Goal: Information Seeking & Learning: Learn about a topic

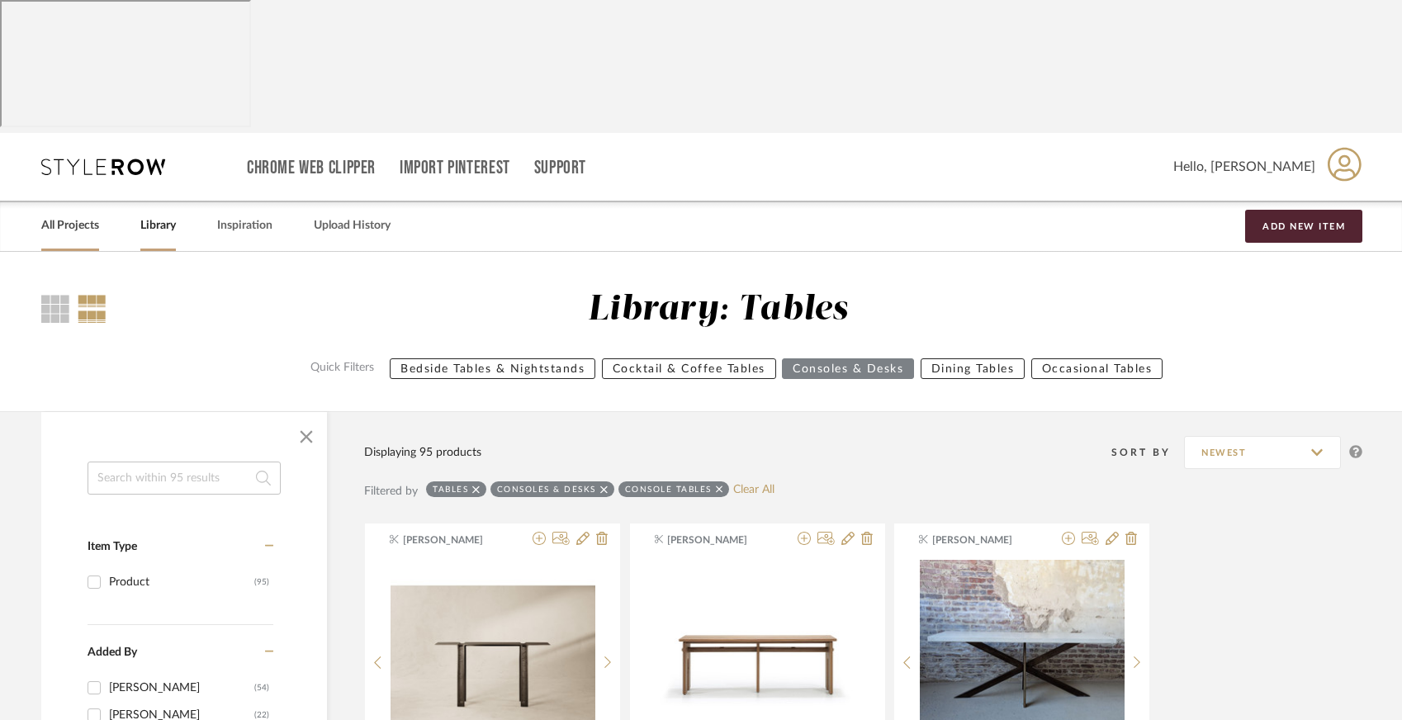
click at [69, 215] on link "All Projects" at bounding box center [70, 226] width 58 height 22
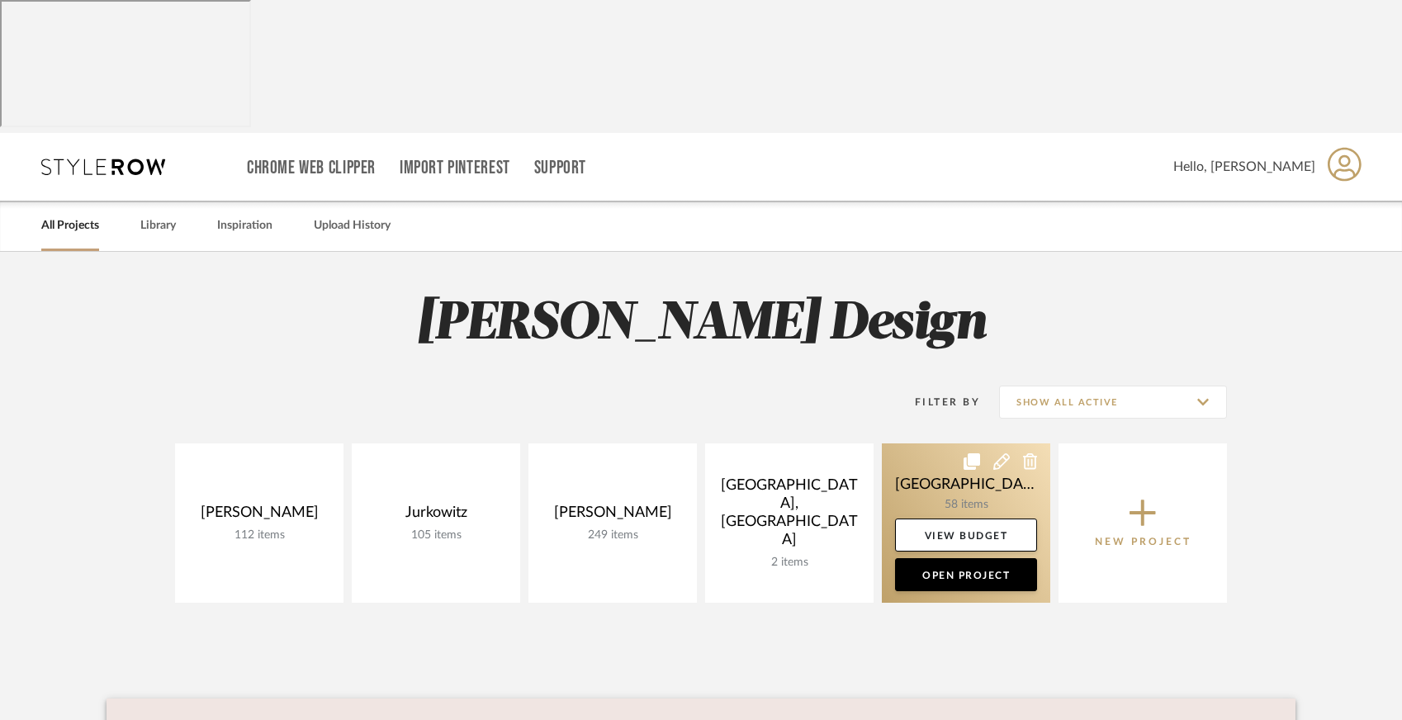
click at [958, 444] on link at bounding box center [966, 523] width 168 height 159
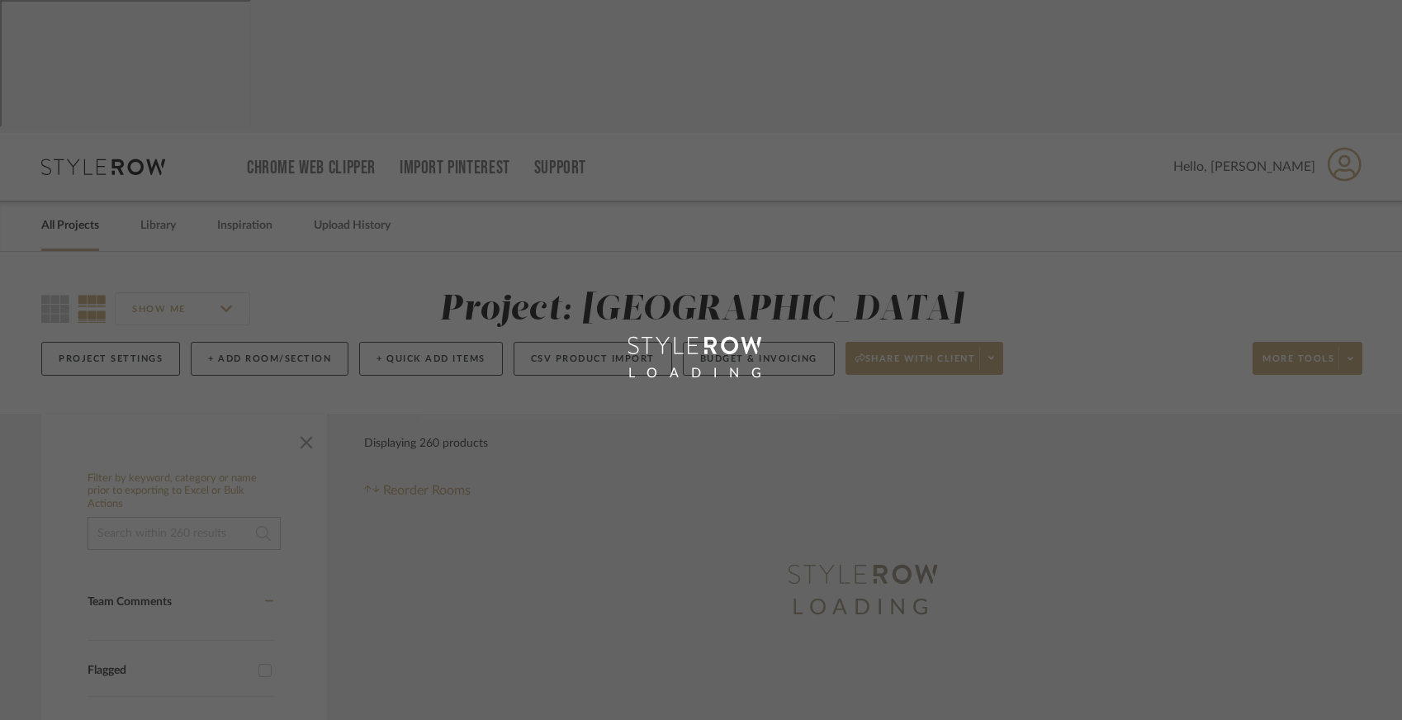
click at [412, 396] on div "LOADING" at bounding box center [701, 360] width 1402 height 720
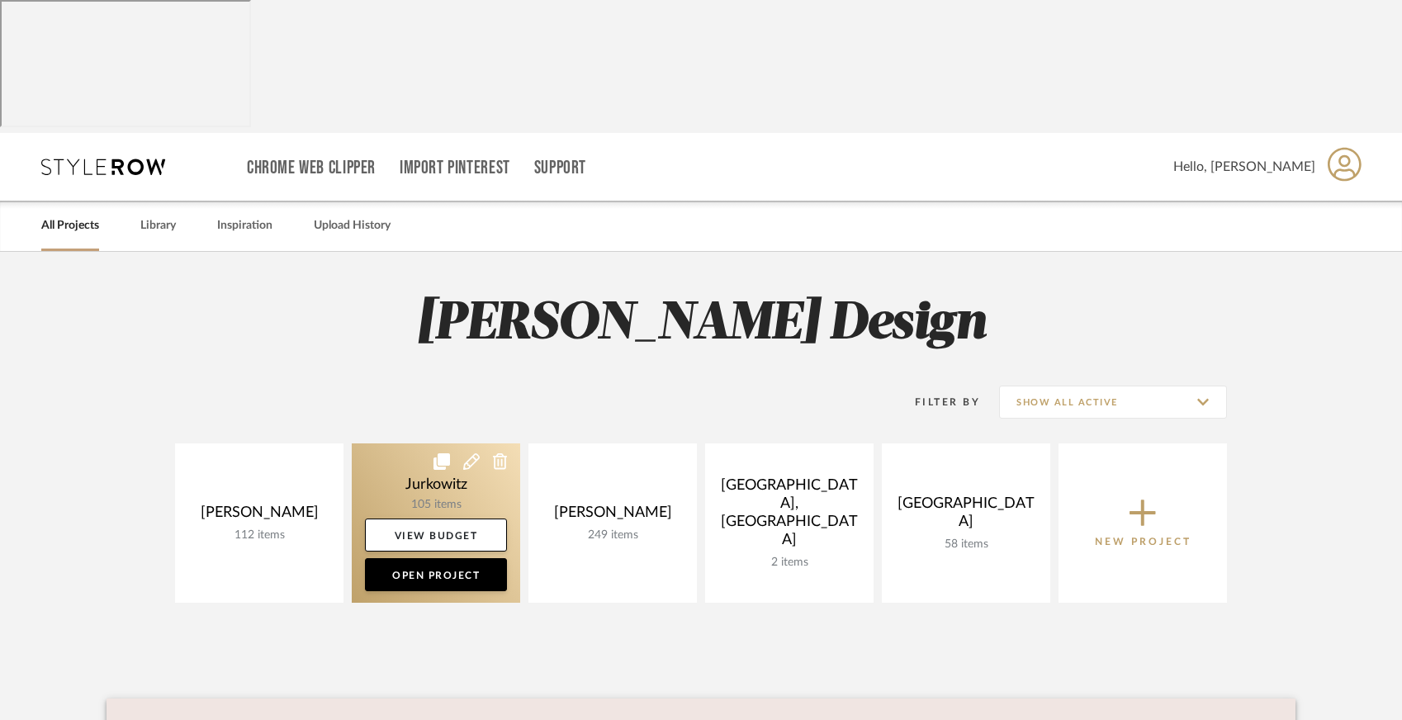
click at [417, 444] on link at bounding box center [436, 523] width 168 height 159
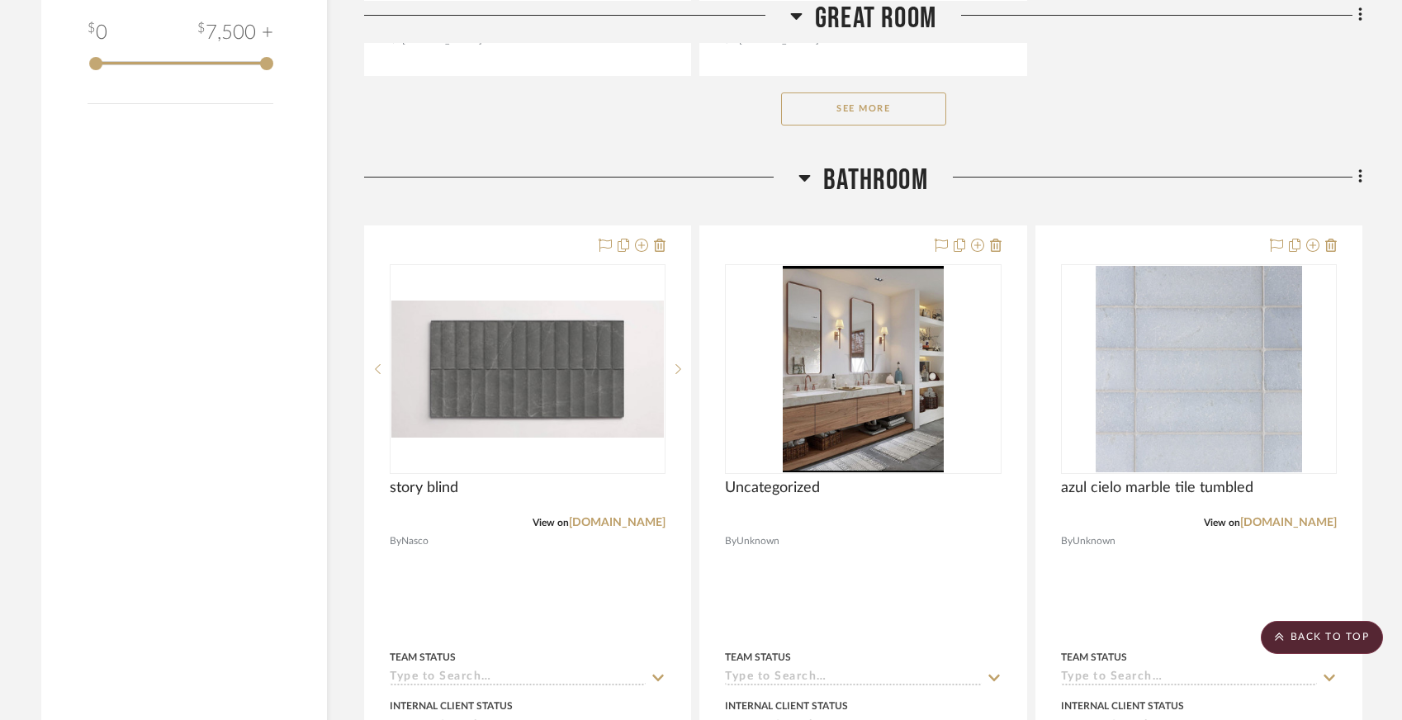
scroll to position [2739, 0]
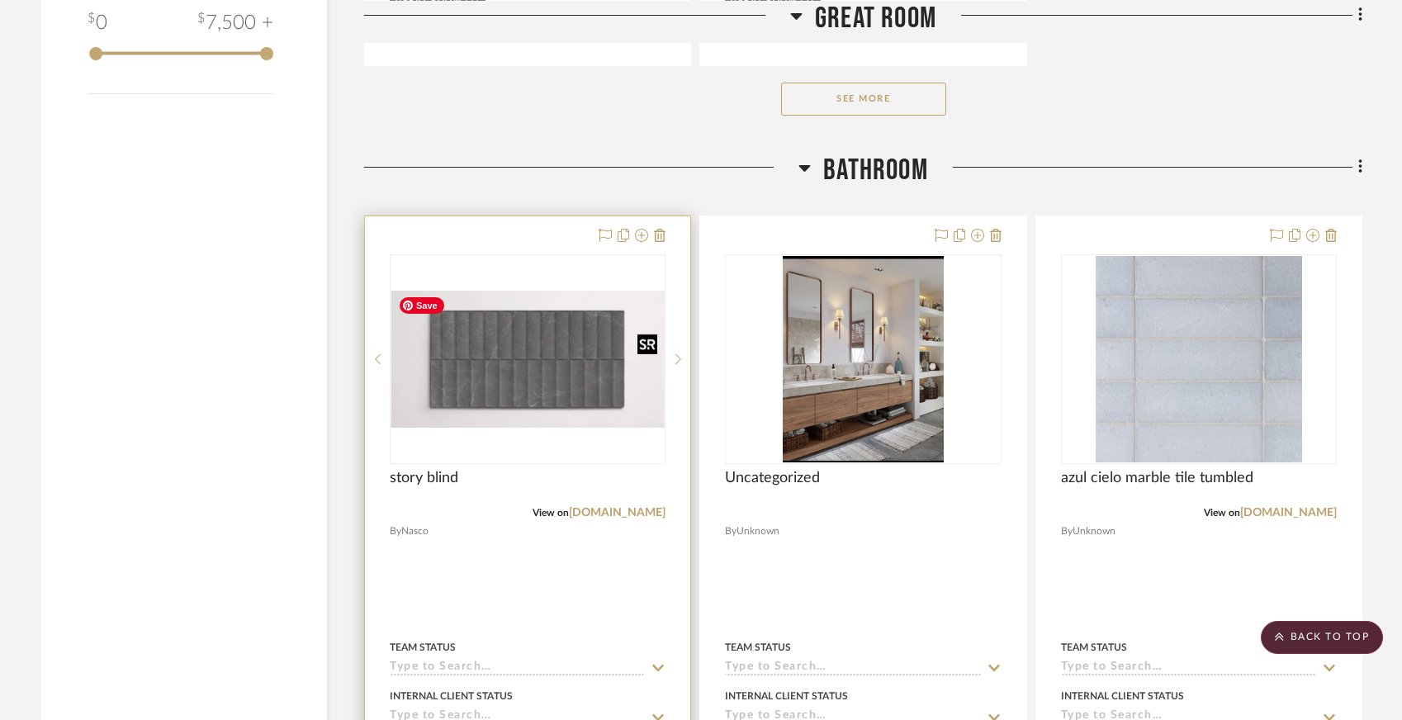
click at [502, 406] on img "0" at bounding box center [528, 359] width 273 height 137
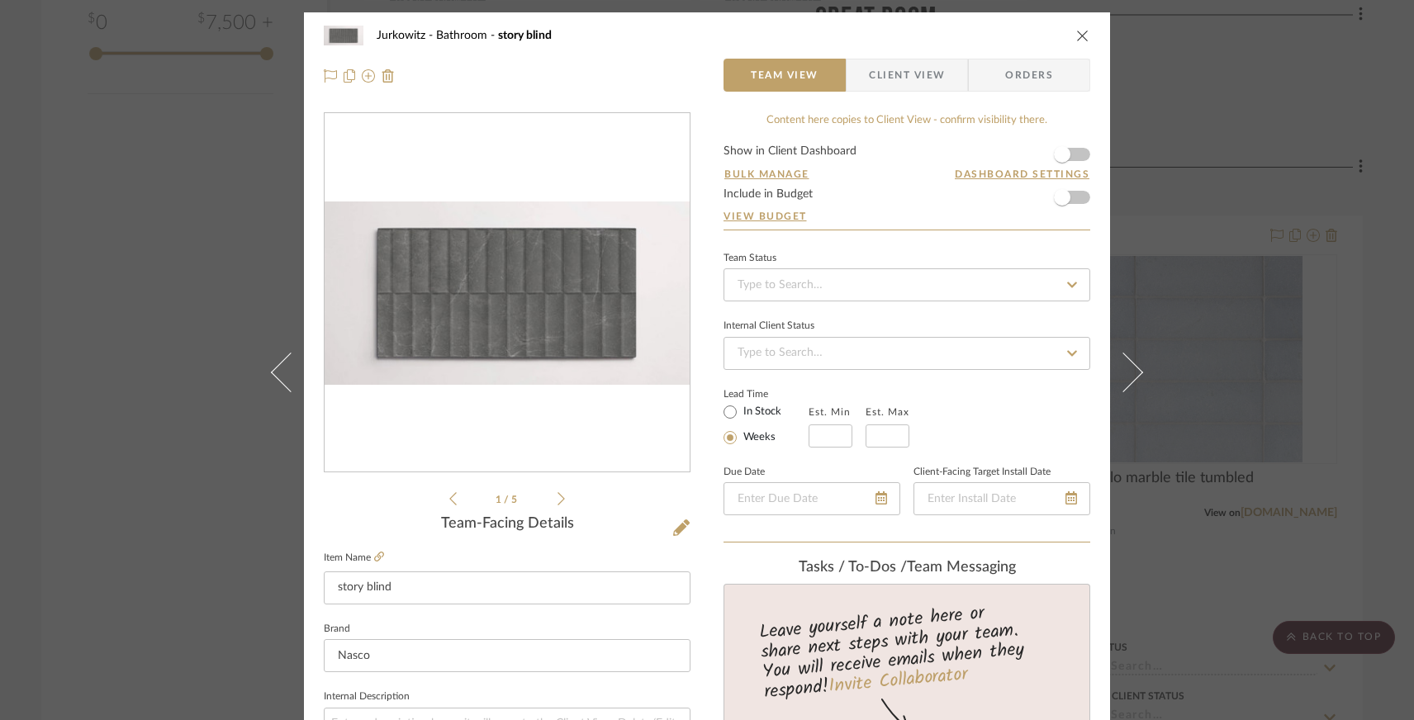
click at [1180, 576] on div "Jurkowitz Bathroom story blind Team View Client View Orders 1 / 5 Team-Facing D…" at bounding box center [707, 360] width 1414 height 720
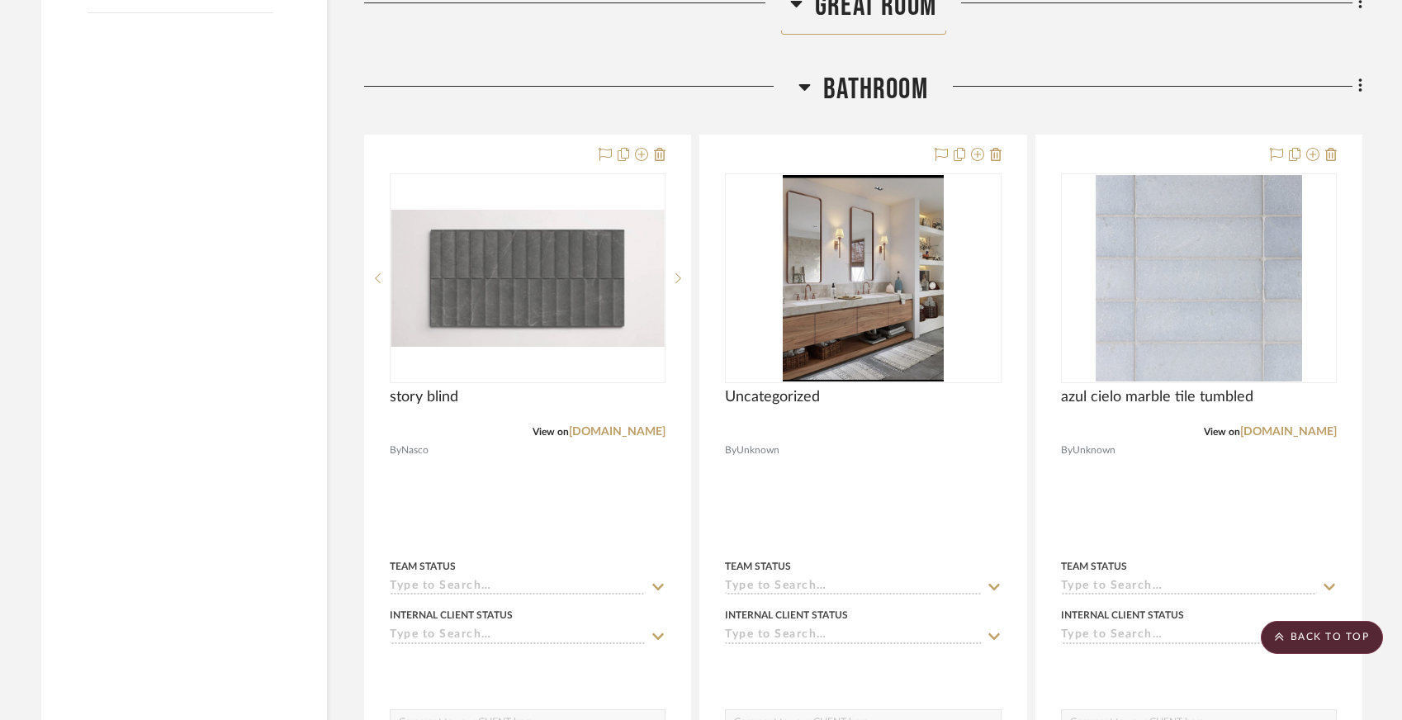
scroll to position [2804, 0]
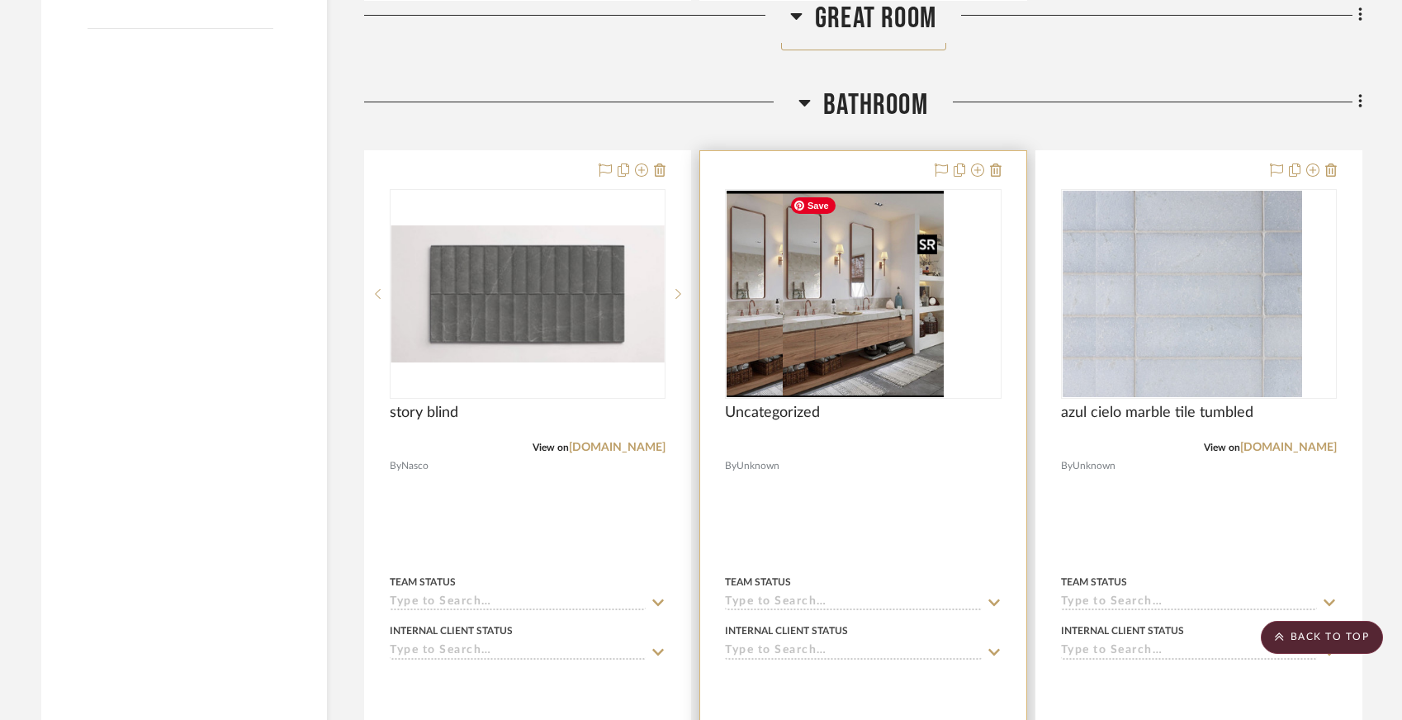
click at [868, 368] on div at bounding box center [863, 294] width 276 height 210
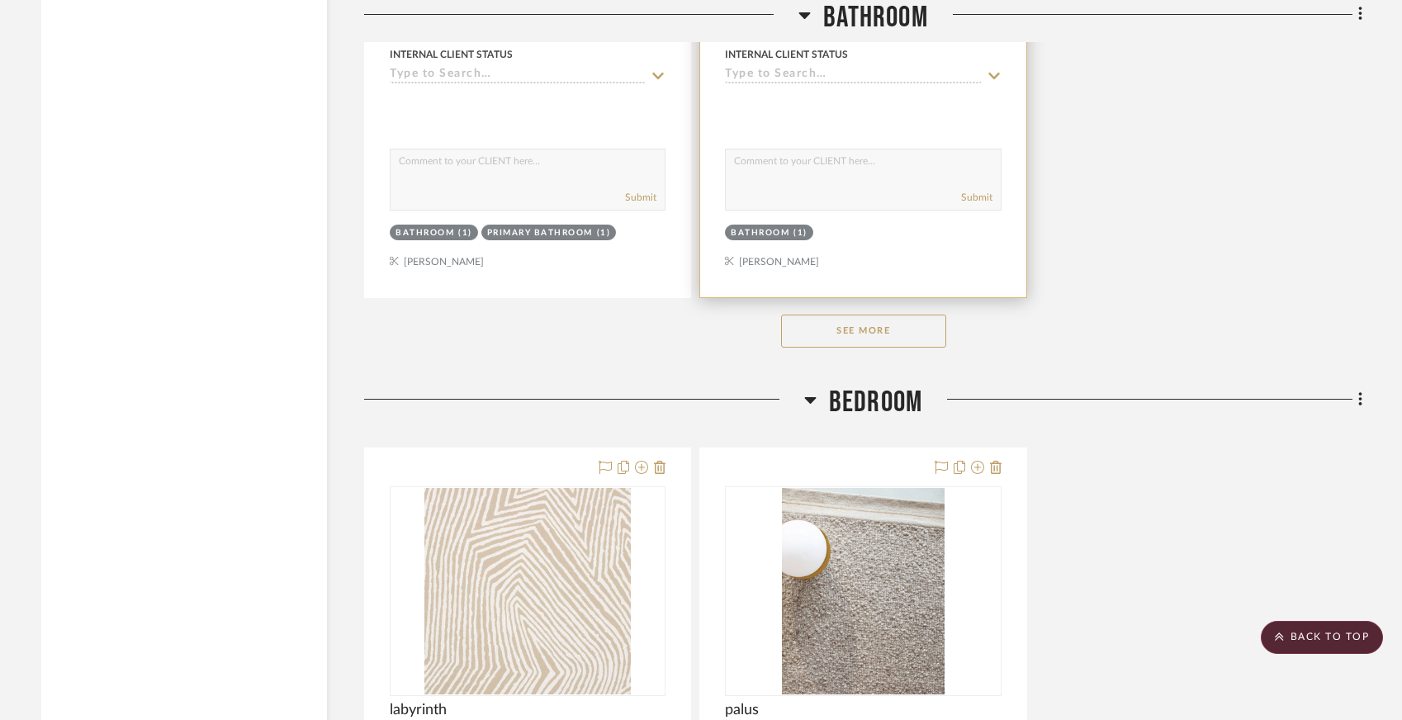
scroll to position [4851, 0]
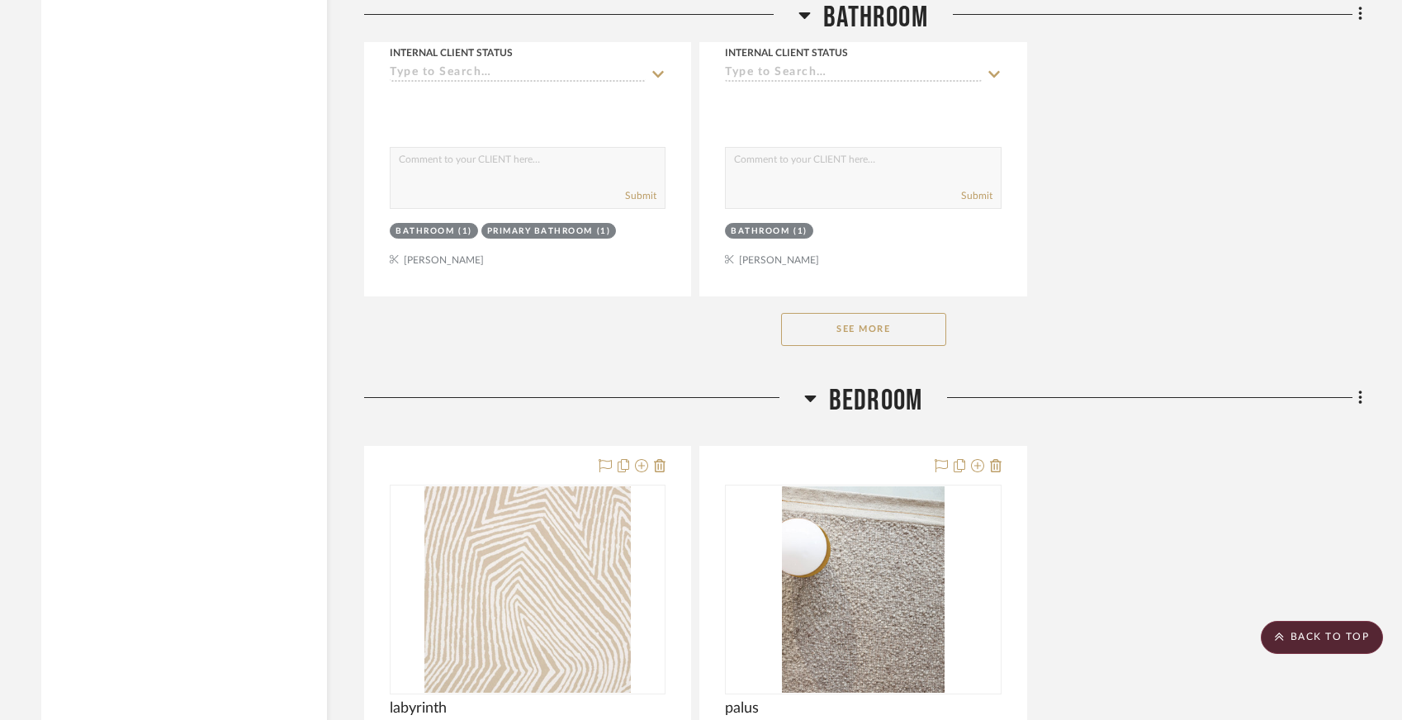
click at [848, 346] on button "See More" at bounding box center [863, 329] width 165 height 33
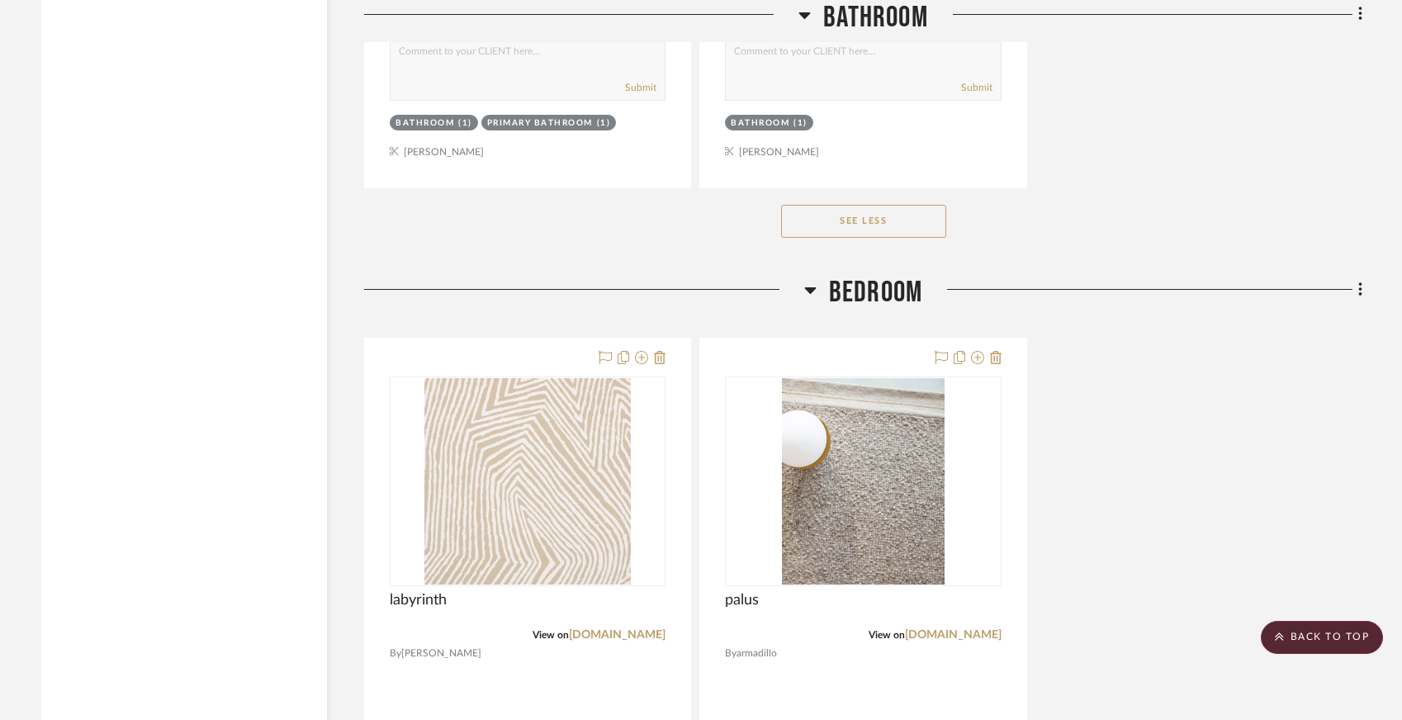
scroll to position [4938, 0]
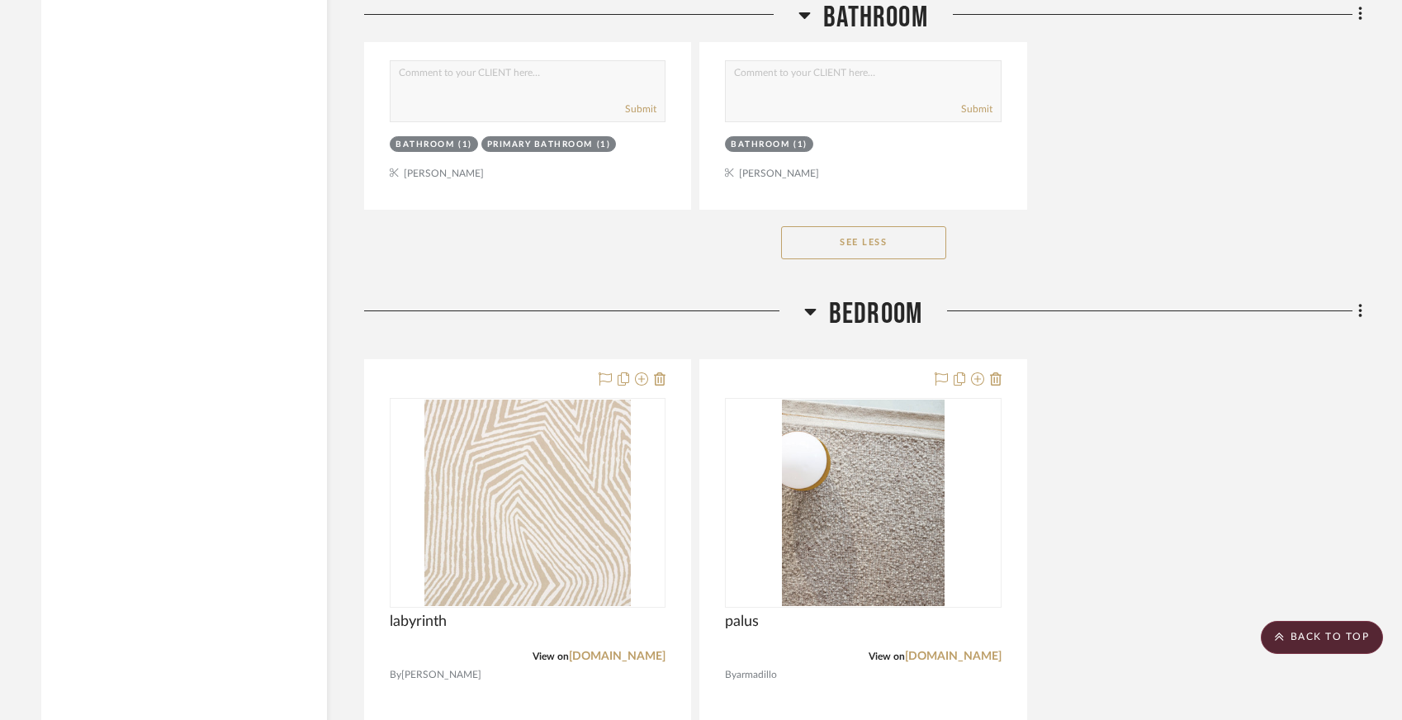
click at [832, 259] on button "See Less" at bounding box center [863, 242] width 165 height 33
click at [831, 259] on button "See More" at bounding box center [863, 242] width 165 height 33
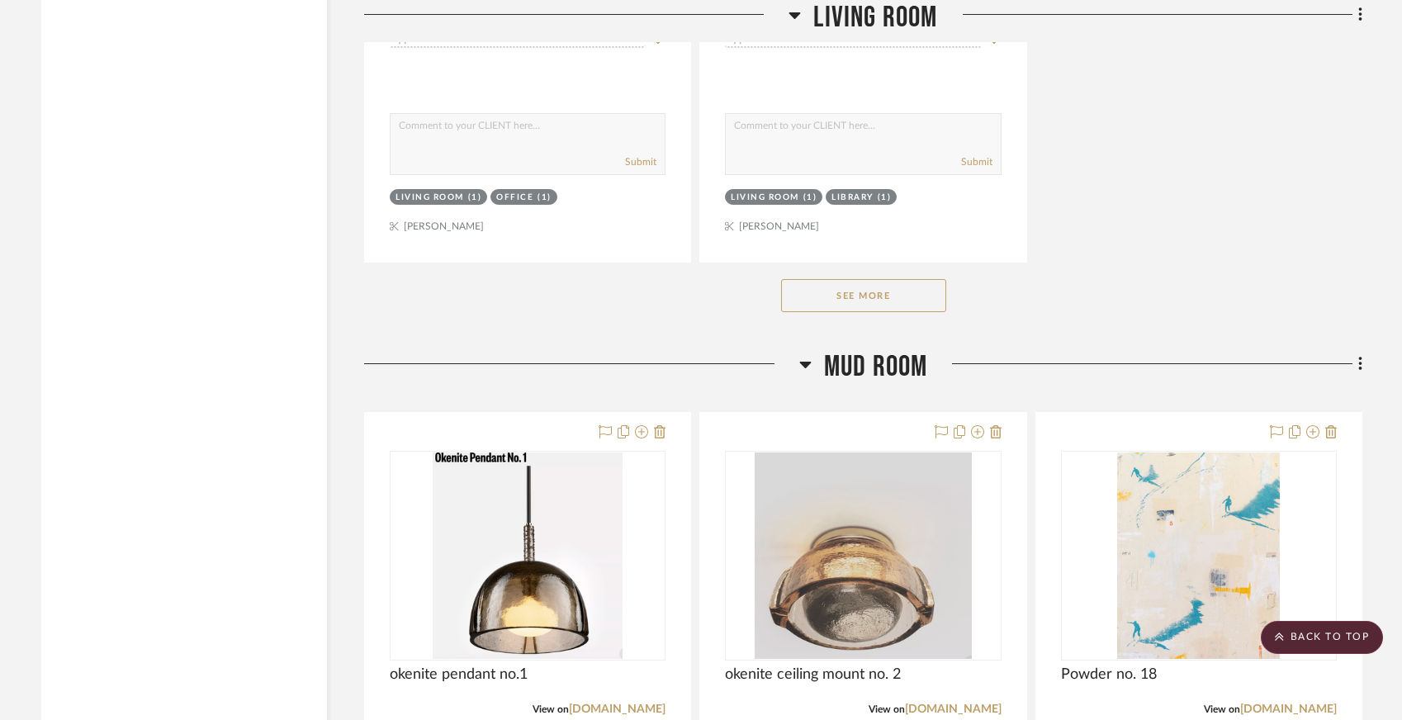
scroll to position [13694, 0]
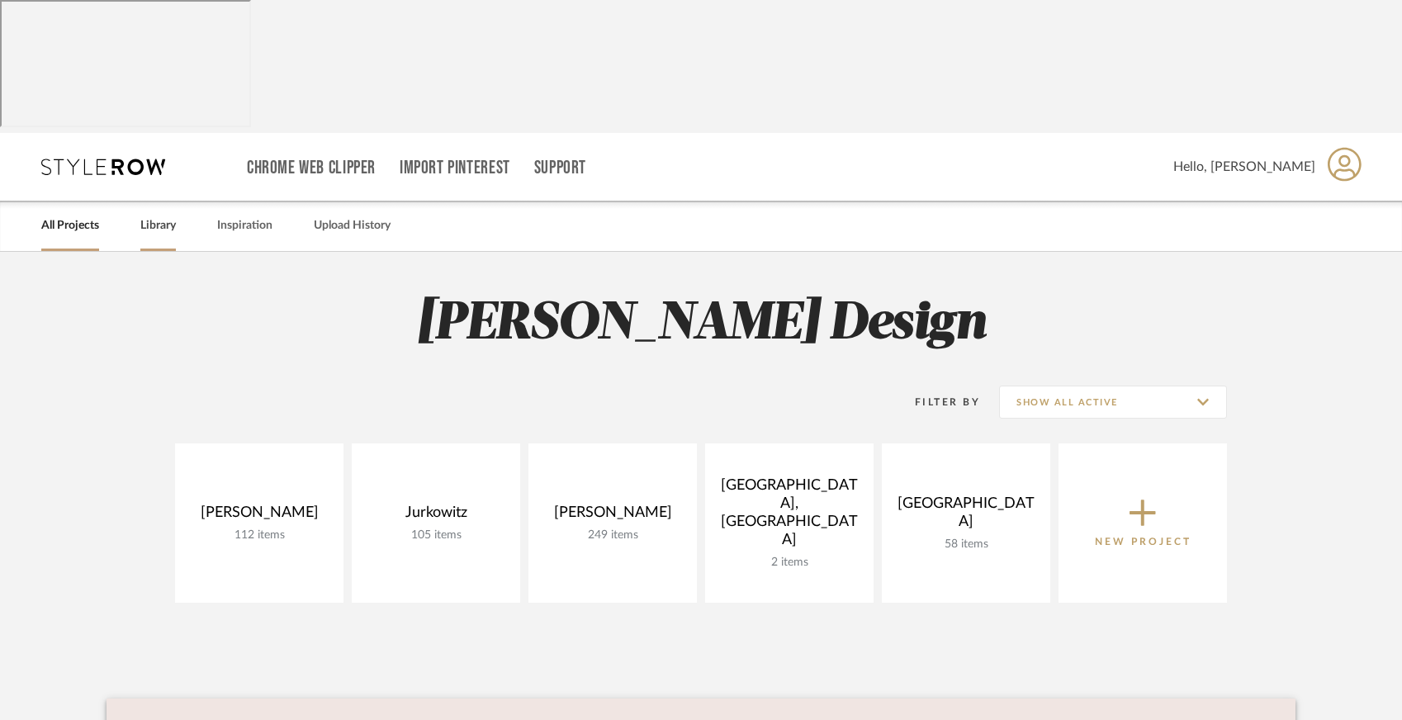
click at [153, 215] on link "Library" at bounding box center [158, 226] width 36 height 22
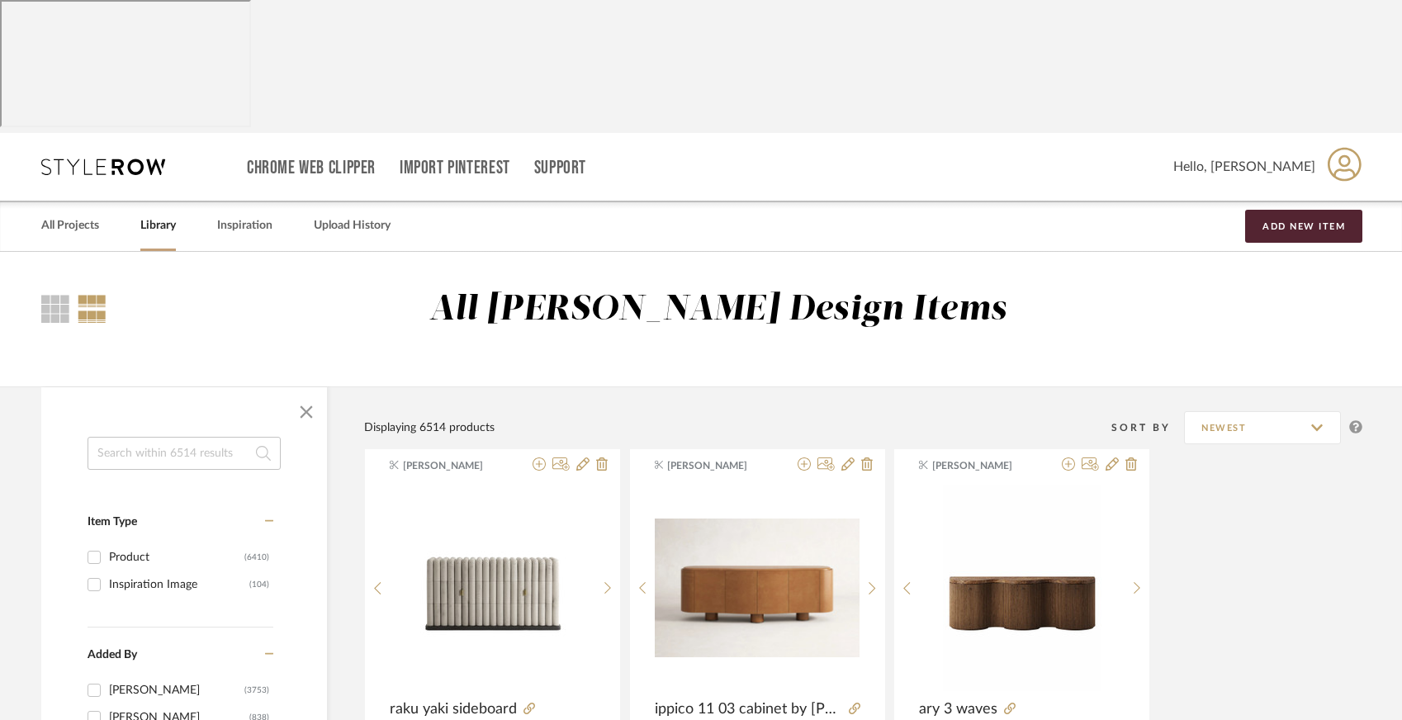
click at [485, 201] on div "All Projects Library Inspiration Upload History Add New Item" at bounding box center [701, 226] width 1369 height 50
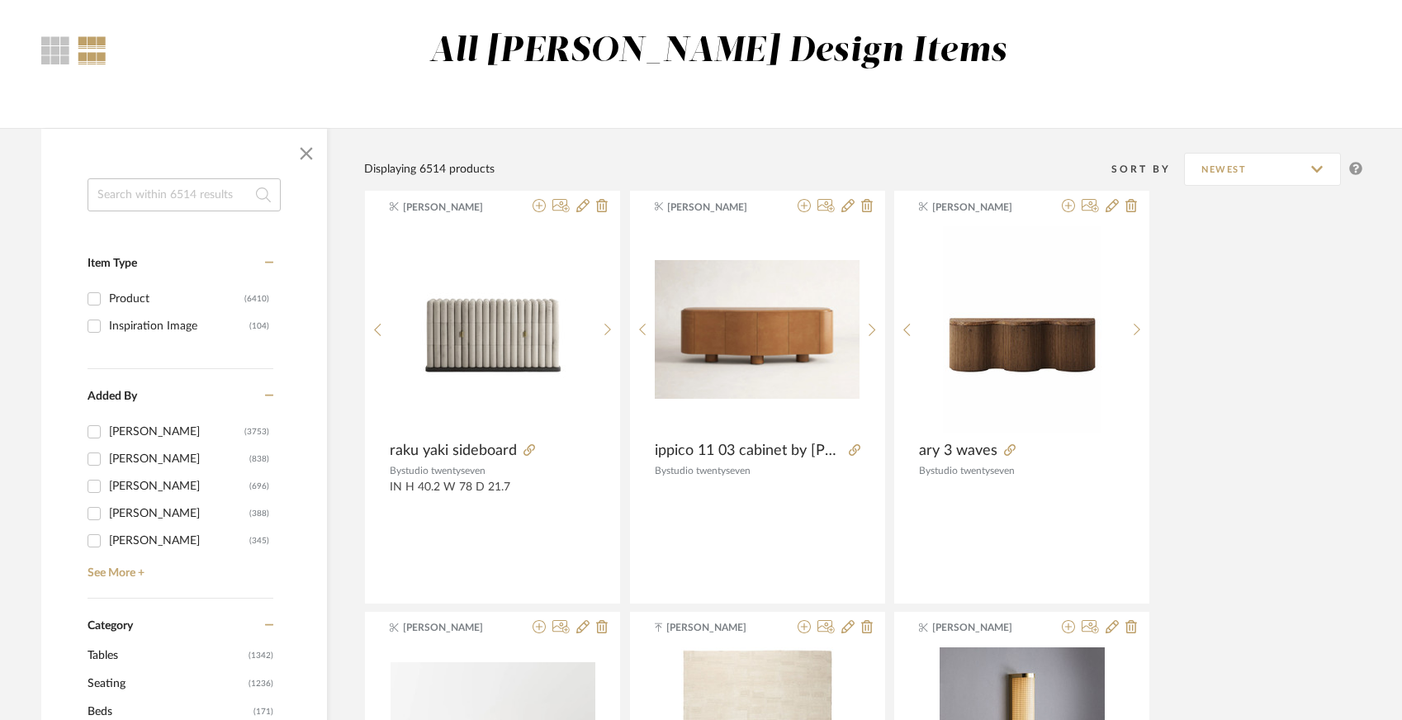
scroll to position [477, 0]
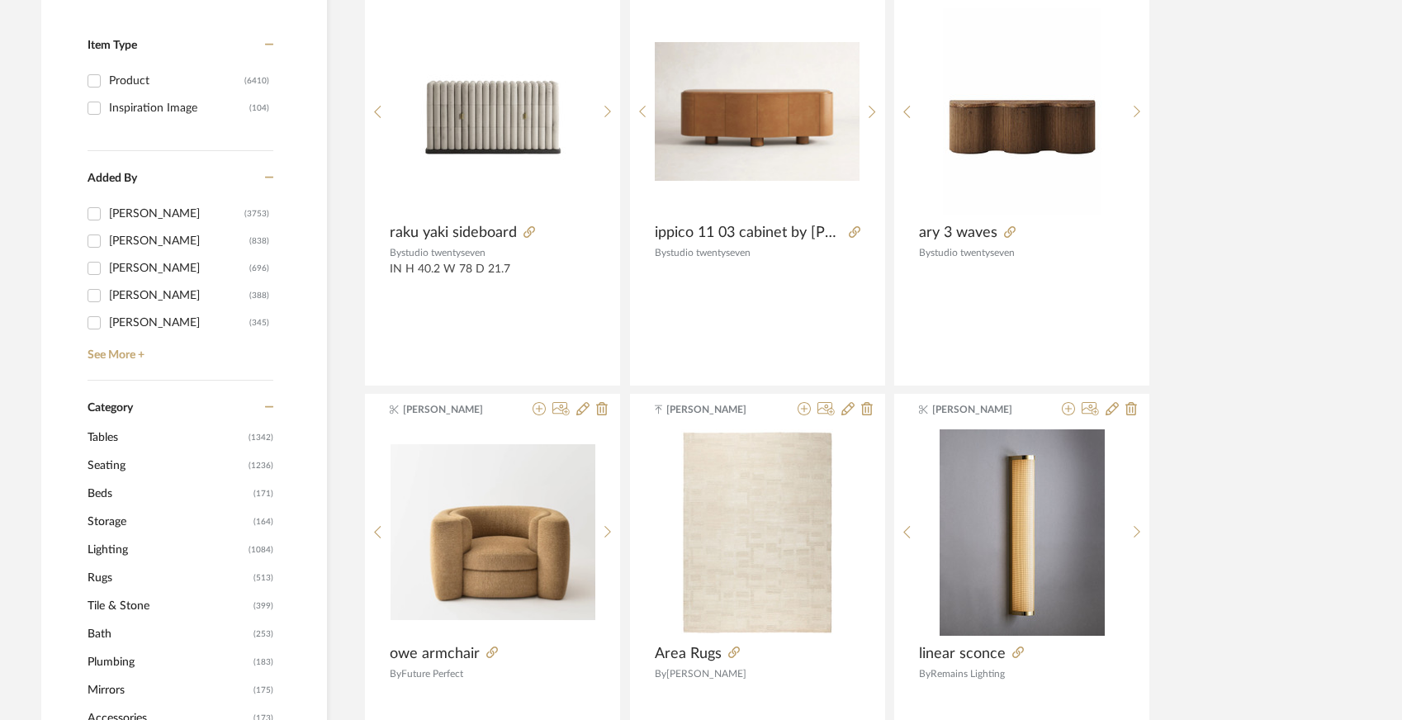
click at [103, 592] on span "Tile & Stone" at bounding box center [169, 606] width 162 height 28
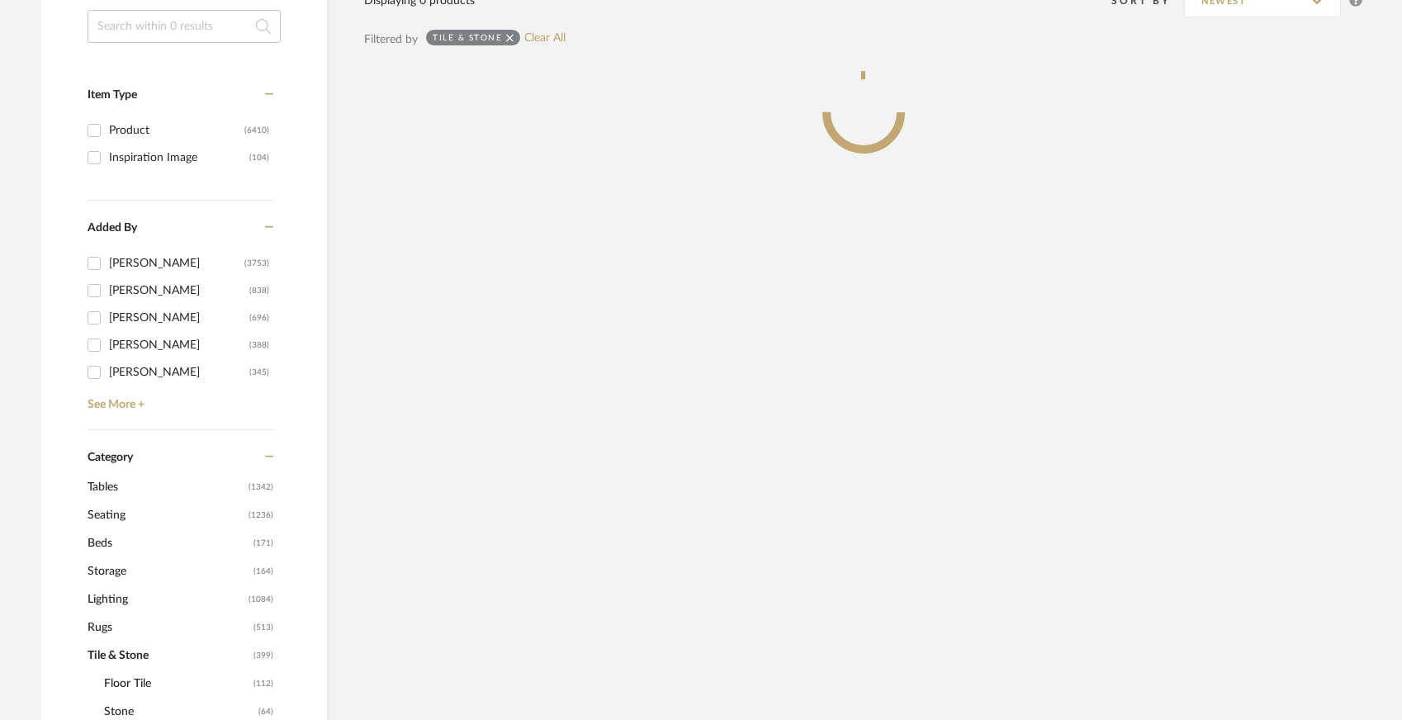
scroll to position [526, 0]
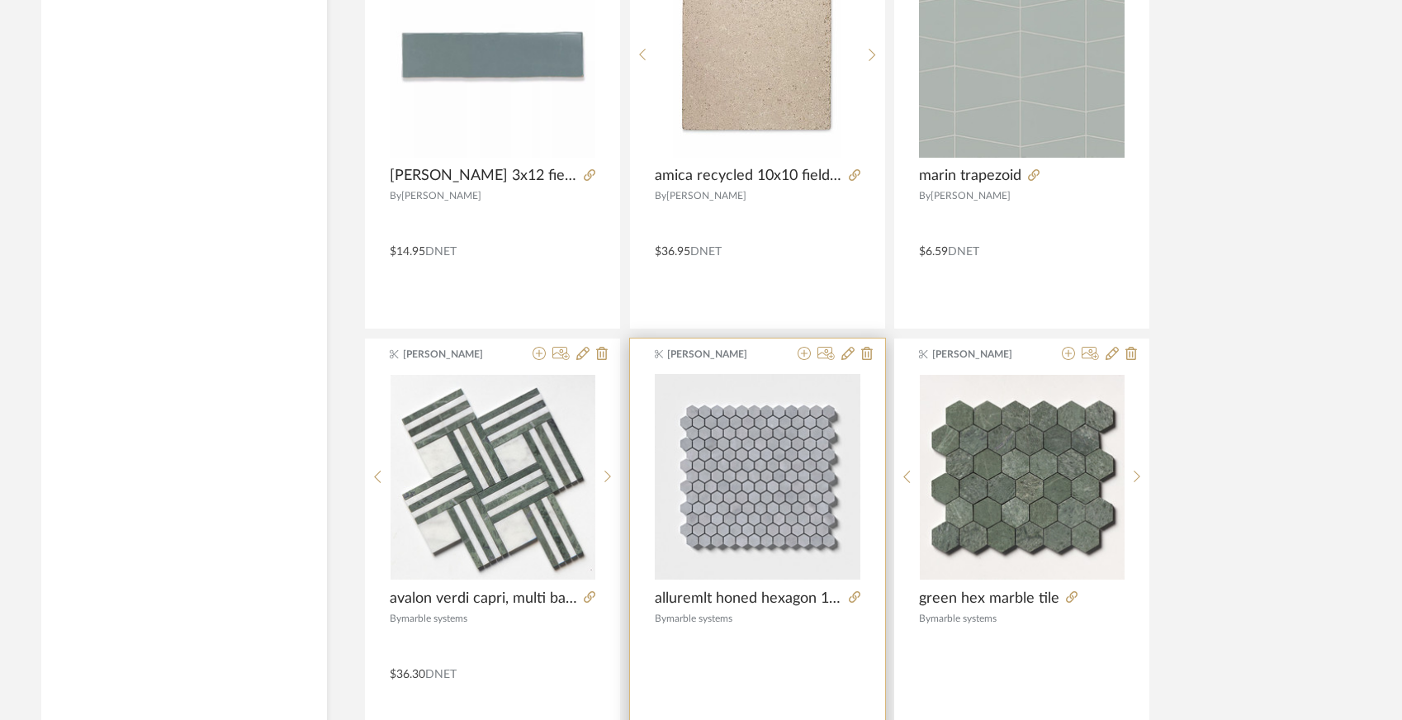
scroll to position [4930, 0]
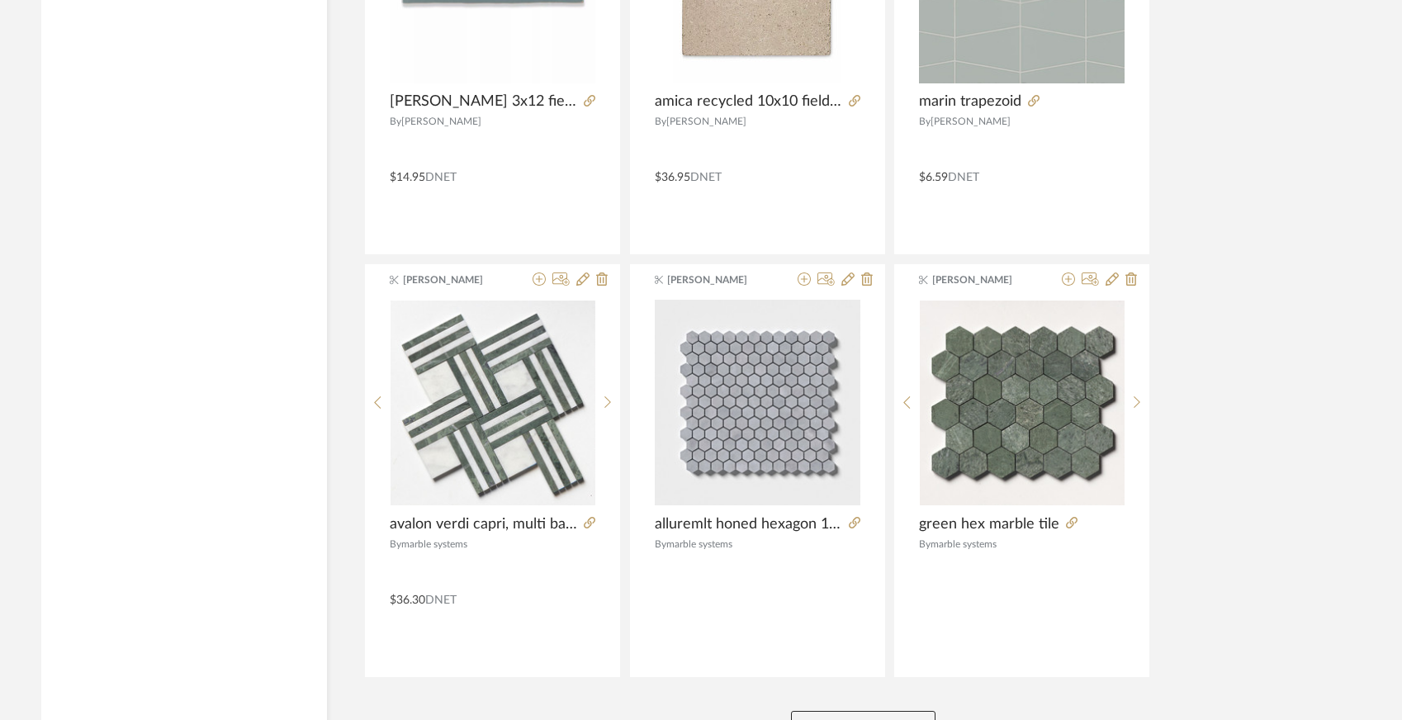
click at [842, 711] on button "View More" at bounding box center [863, 727] width 145 height 33
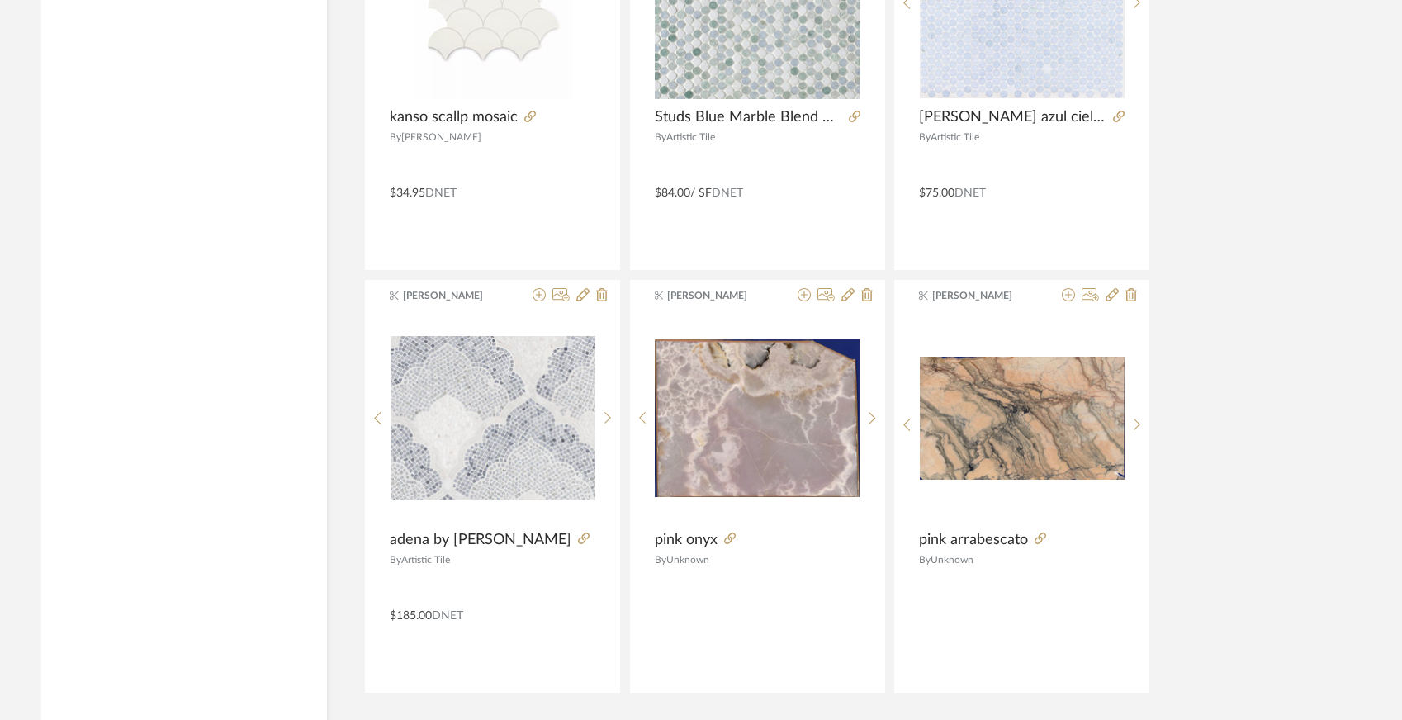
scroll to position [10000, 0]
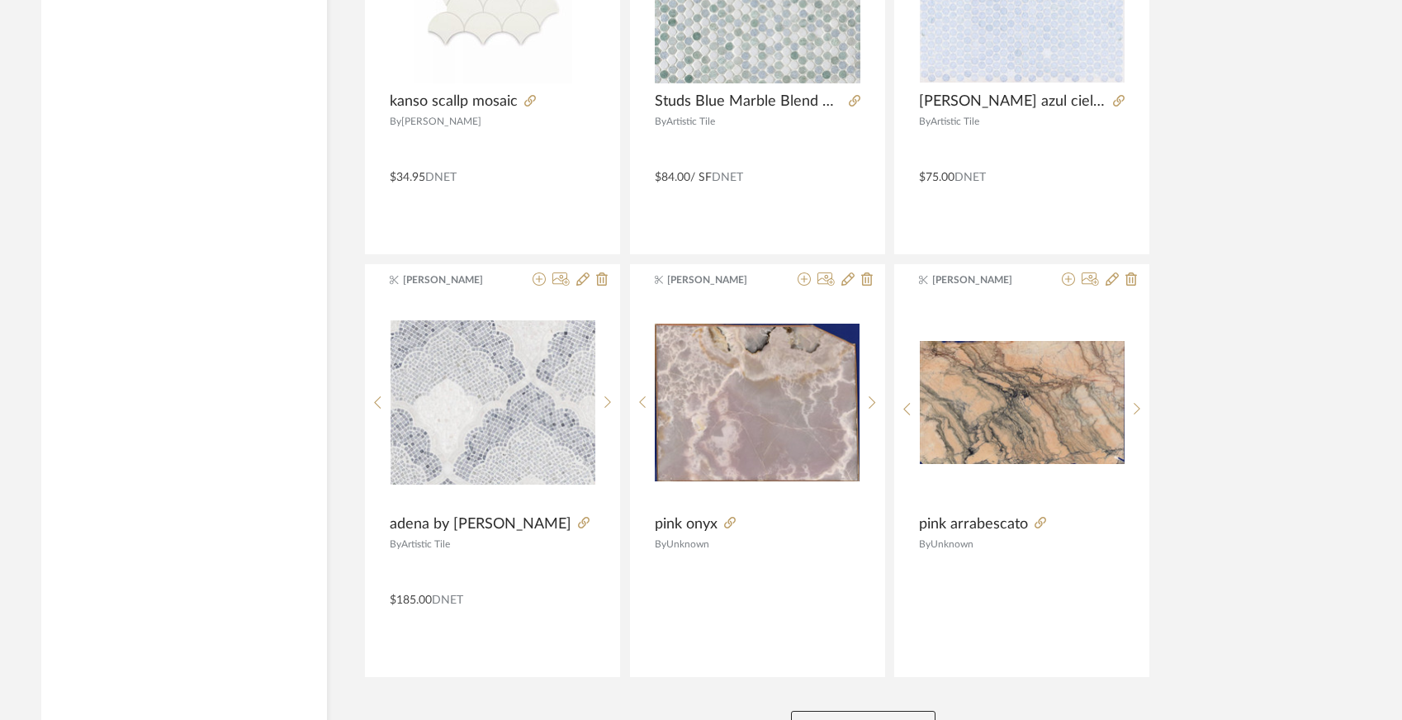
click at [838, 711] on button "View More" at bounding box center [863, 727] width 145 height 33
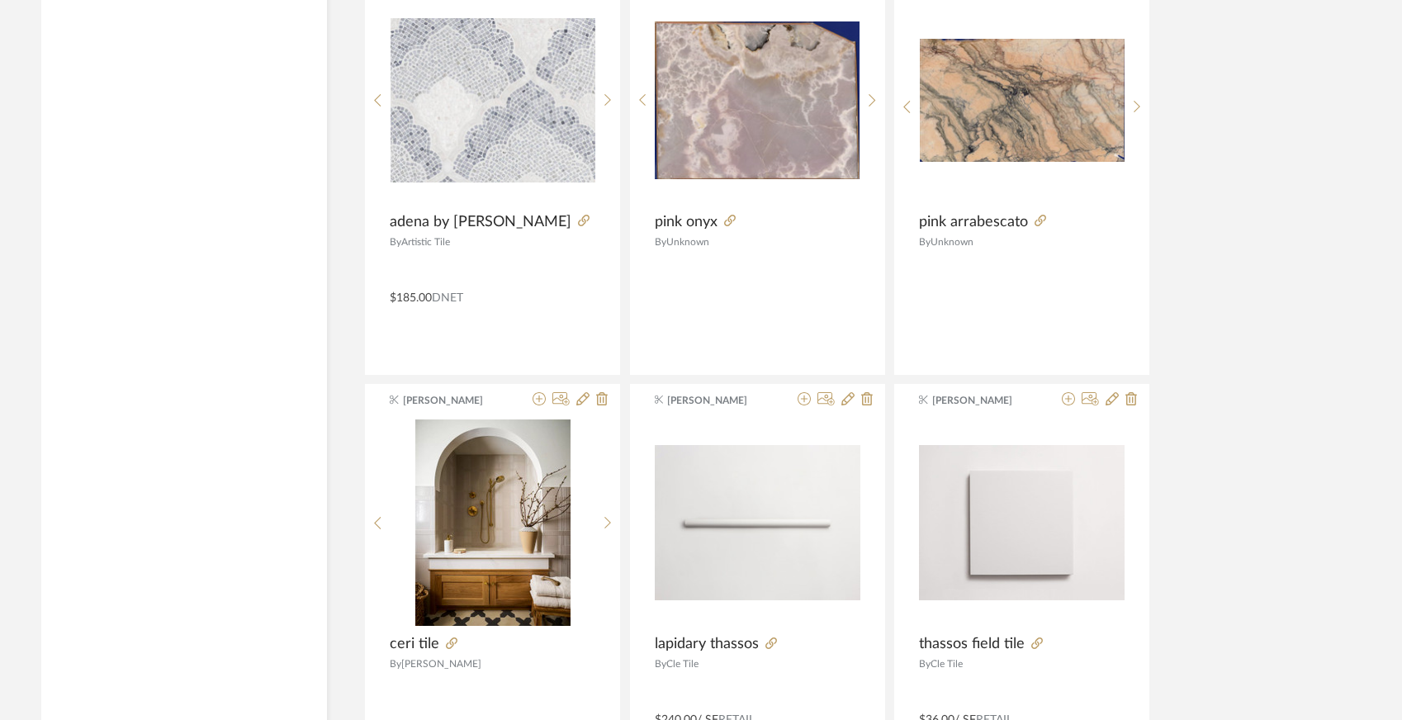
scroll to position [10304, 0]
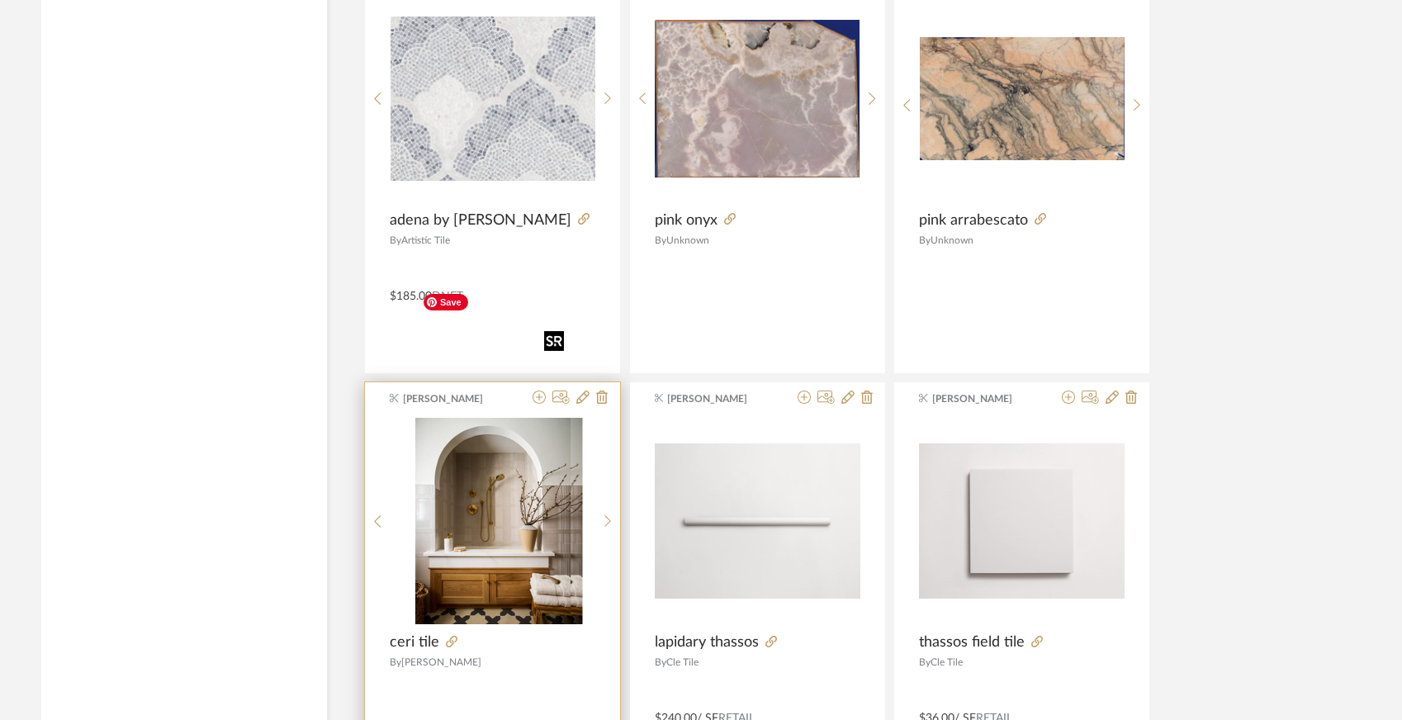
click at [480, 454] on div at bounding box center [493, 521] width 205 height 206
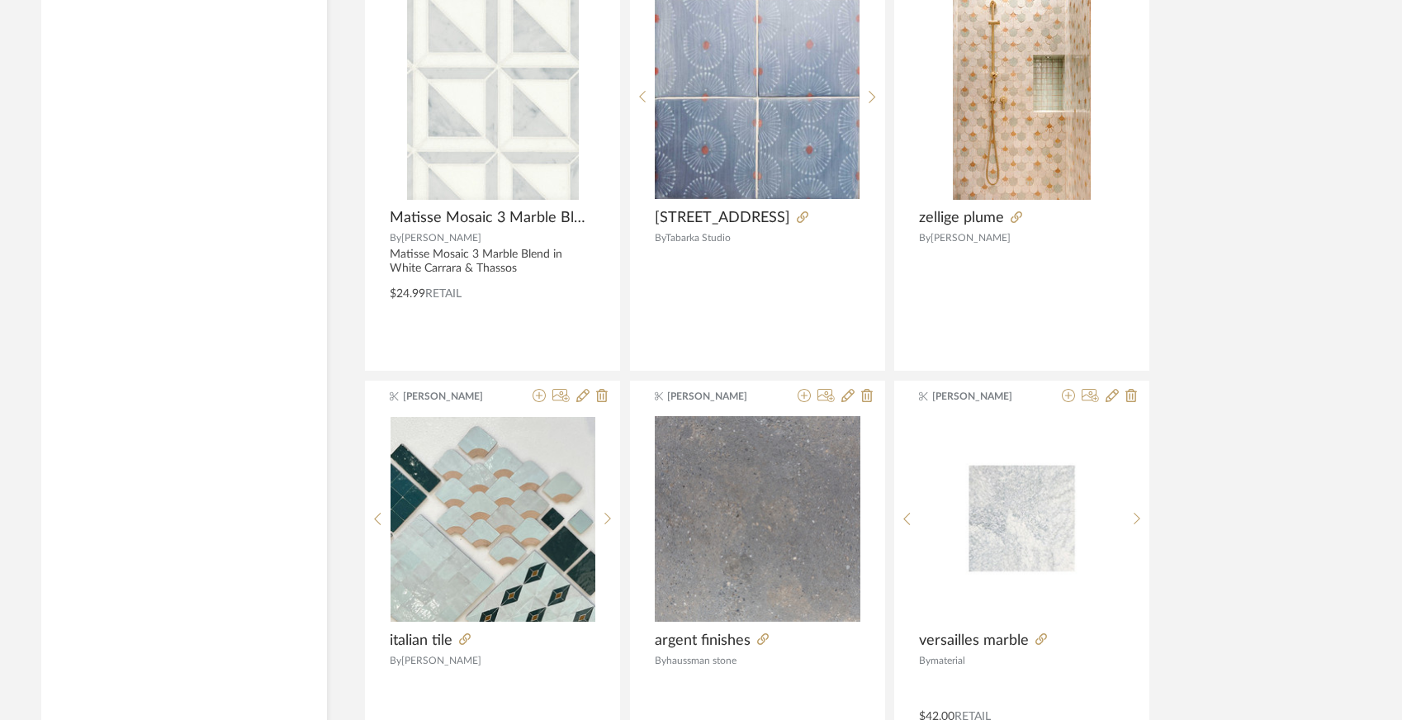
scroll to position [14952, 0]
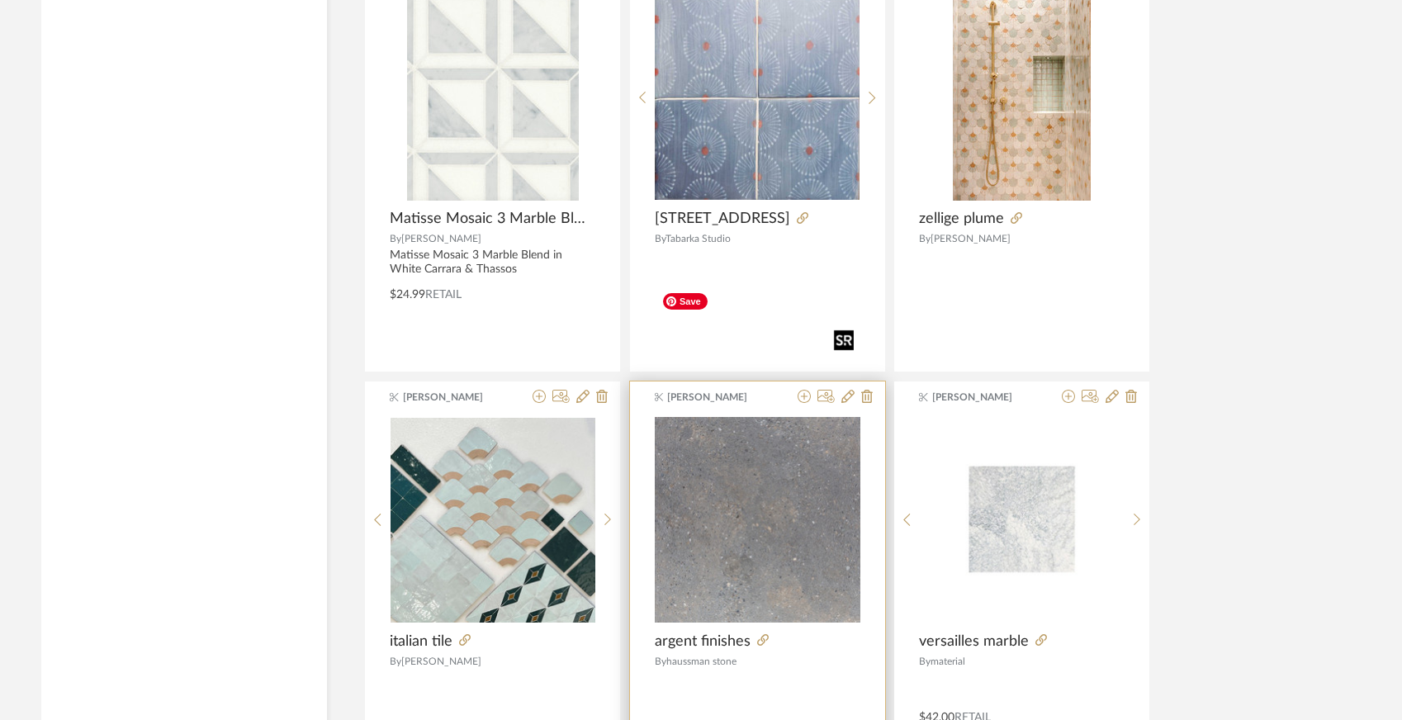
click at [767, 439] on img "0" at bounding box center [758, 520] width 206 height 206
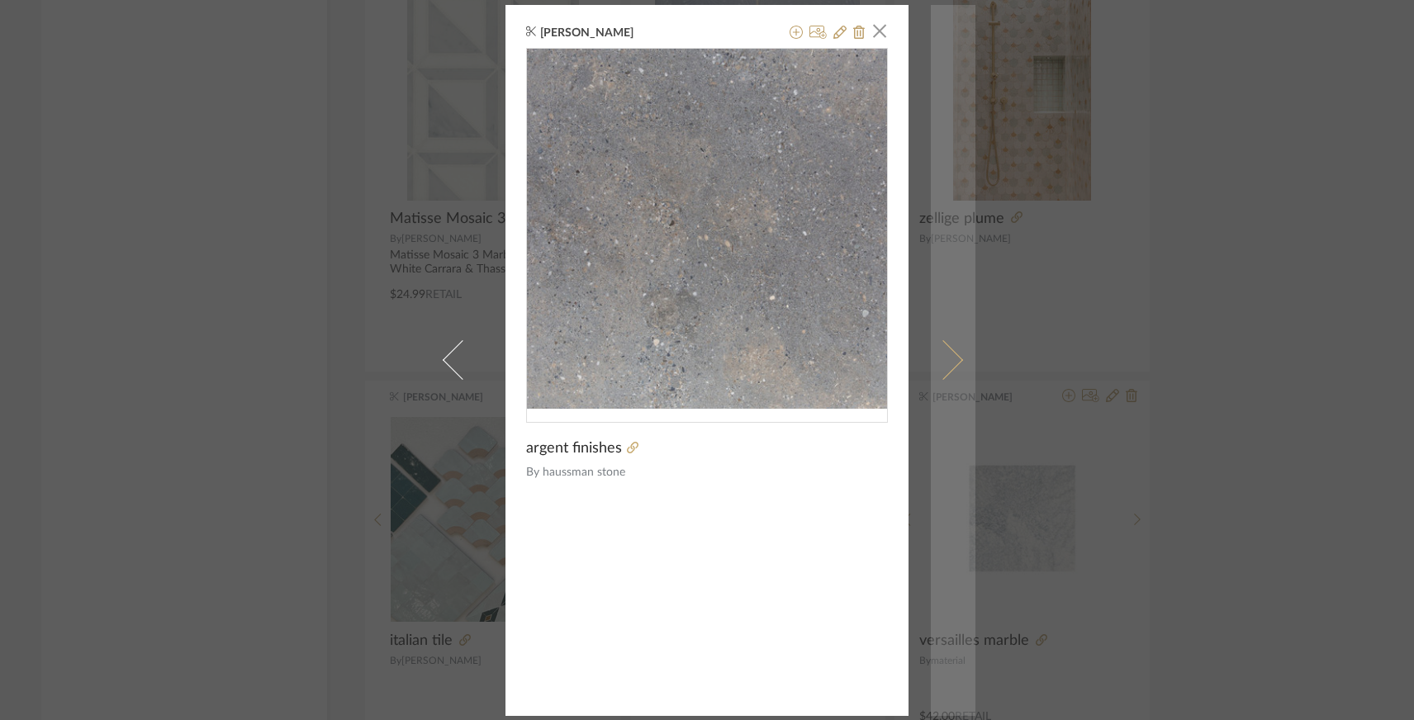
click at [954, 371] on link at bounding box center [953, 360] width 45 height 711
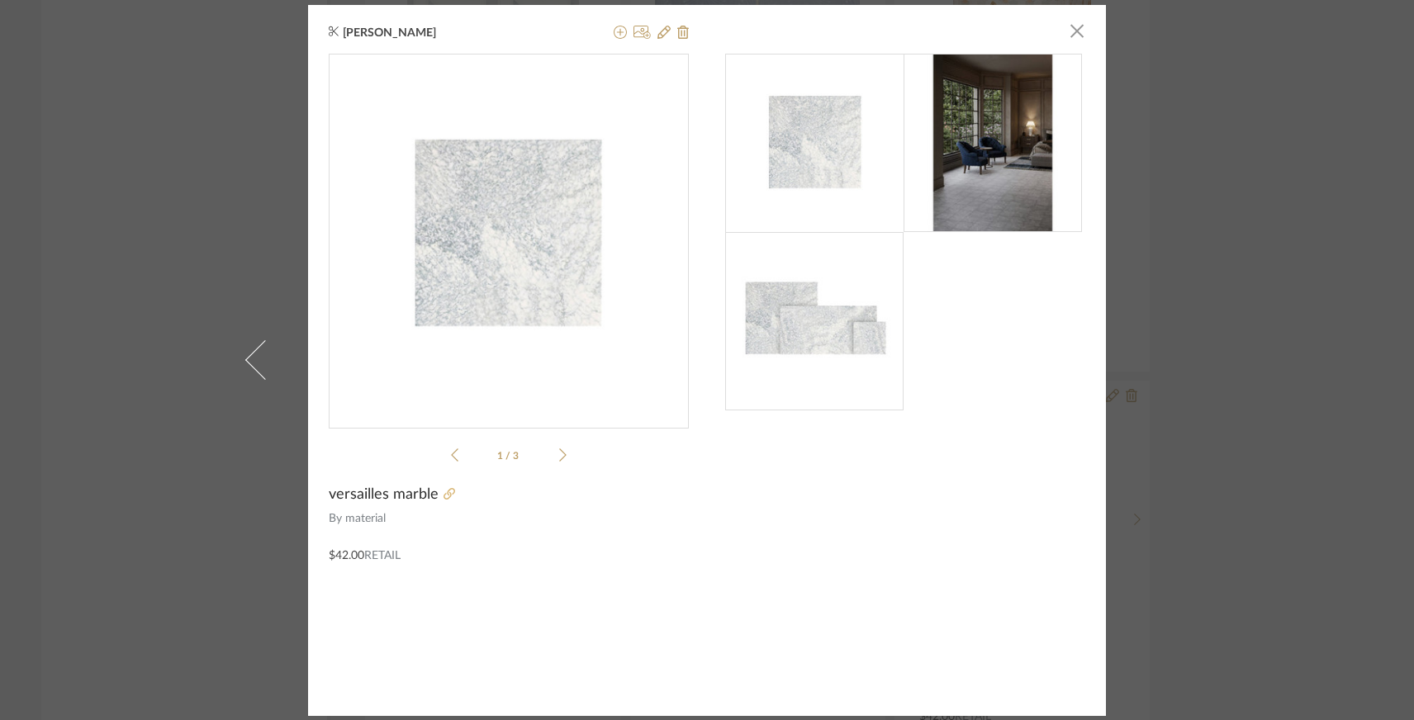
click at [444, 500] on icon at bounding box center [450, 494] width 12 height 12
